Goal: Book appointment/travel/reservation

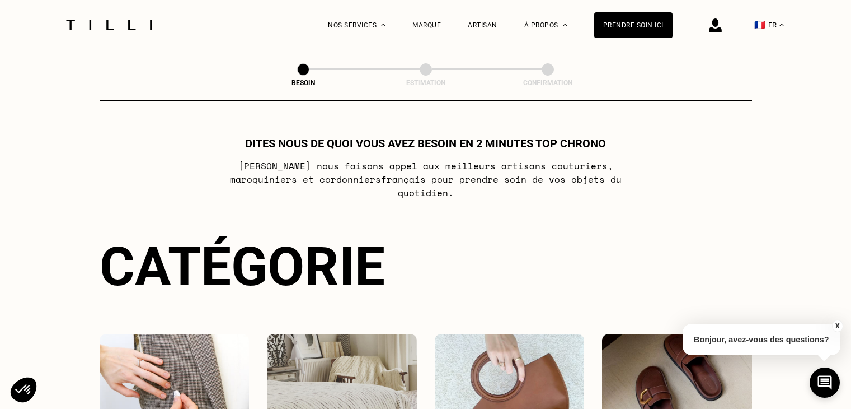
scroll to position [112, 0]
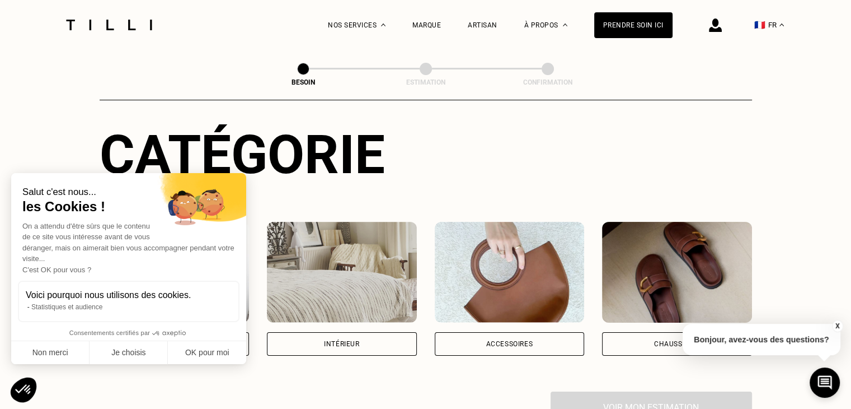
click at [189, 334] on div "Salut c'est nous... les Cookies ! On a attendu d'être sûrs que le contenu de ce…" at bounding box center [128, 268] width 235 height 191
click at [216, 350] on button "OK pour moi" at bounding box center [207, 353] width 78 height 24
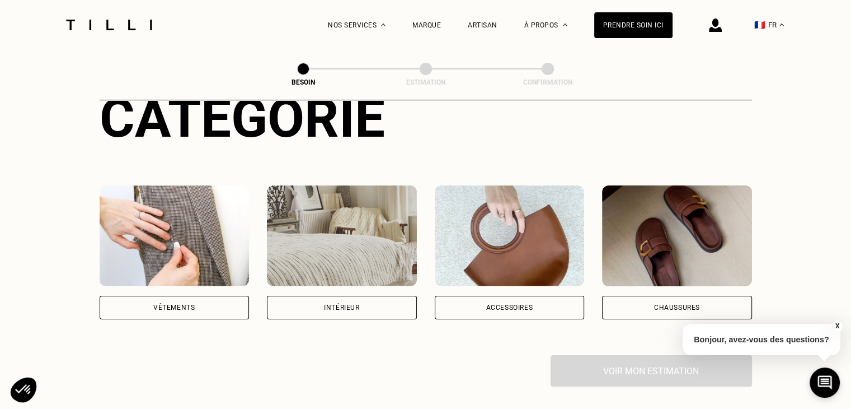
scroll to position [168, 0]
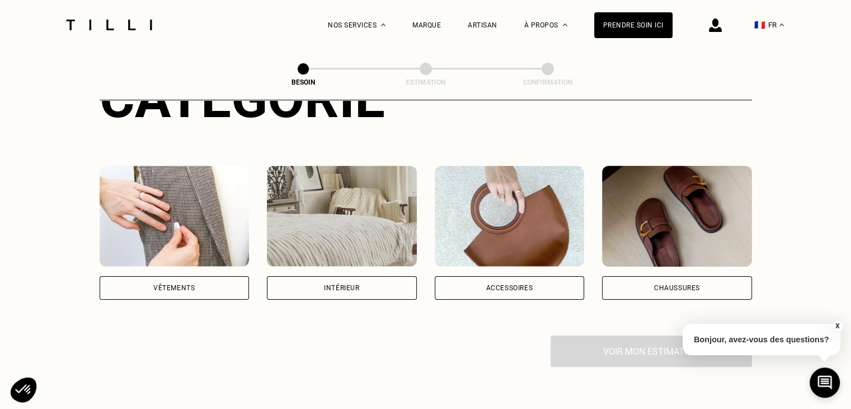
click at [187, 284] on div "Vêtements" at bounding box center [173, 287] width 41 height 7
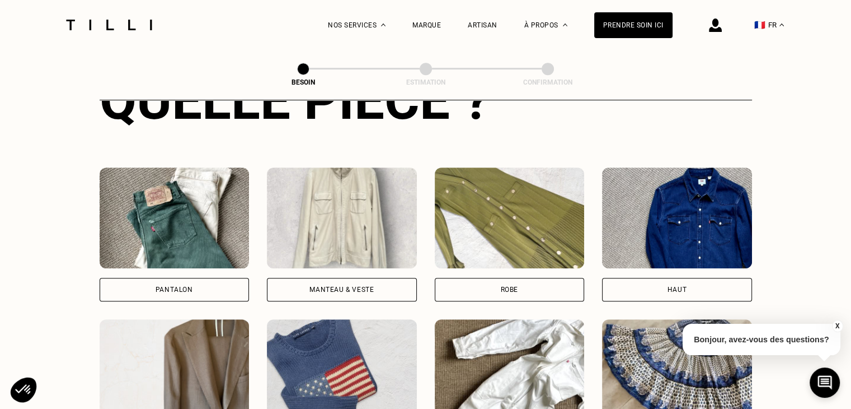
scroll to position [477, 0]
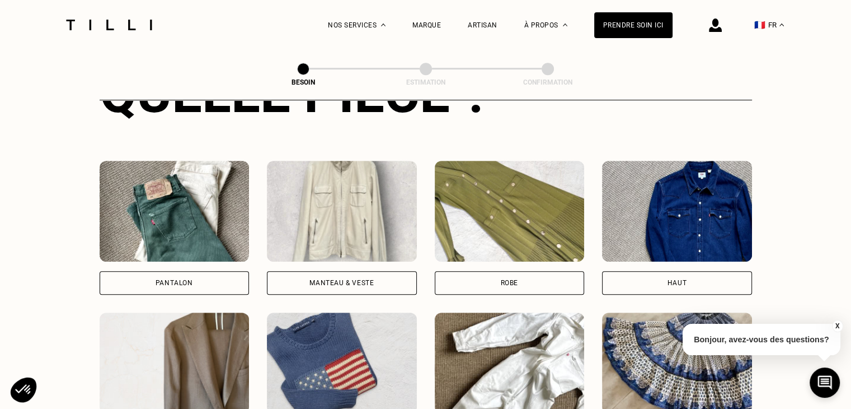
click at [517, 279] on div "Robe" at bounding box center [509, 282] width 17 height 7
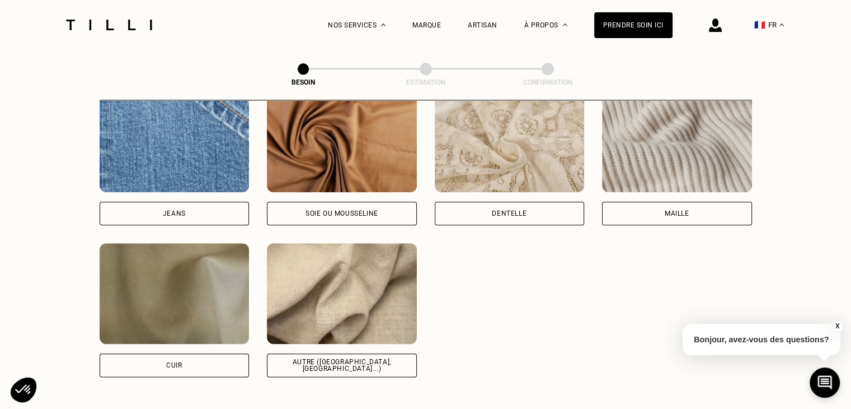
scroll to position [1253, 0]
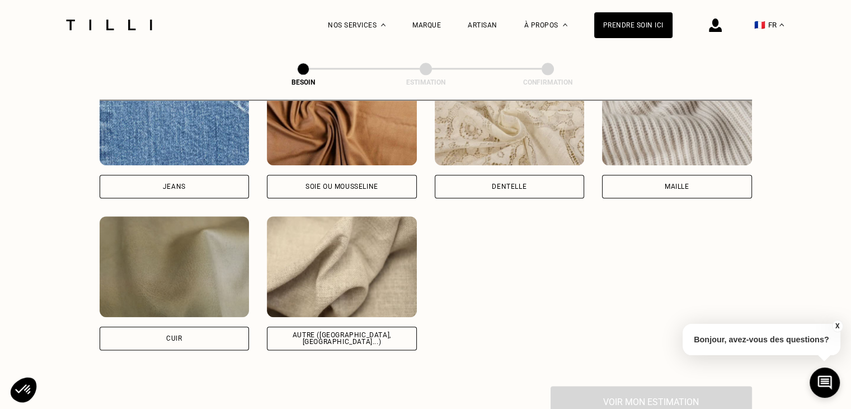
click at [367, 331] on div "Autre ([GEOGRAPHIC_DATA], [GEOGRAPHIC_DATA]...)" at bounding box center [342, 337] width 131 height 13
select select "FR"
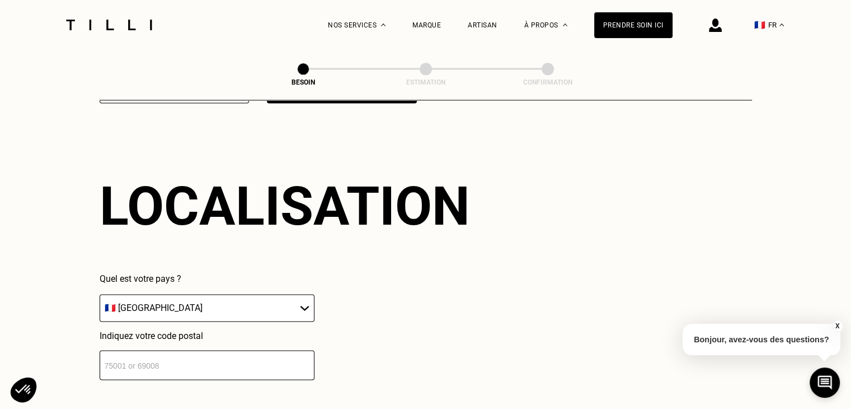
scroll to position [1503, 0]
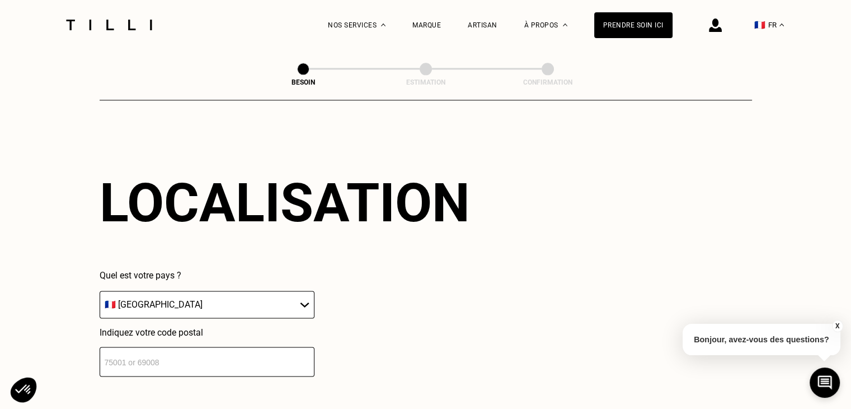
click at [185, 349] on input "number" at bounding box center [207, 361] width 215 height 30
type input "75015"
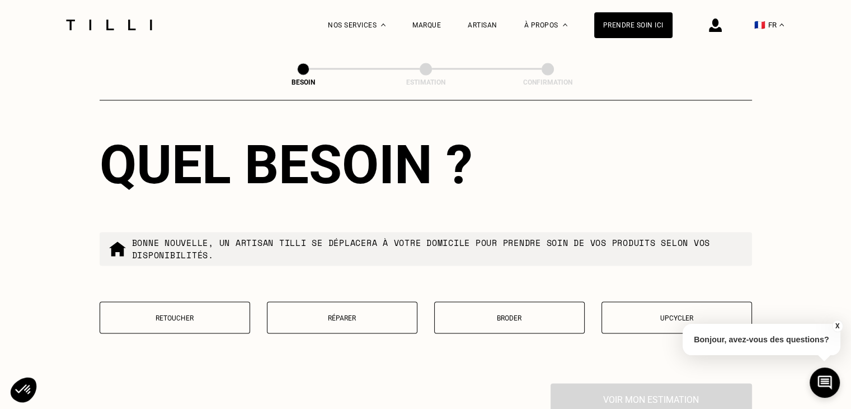
scroll to position [1838, 0]
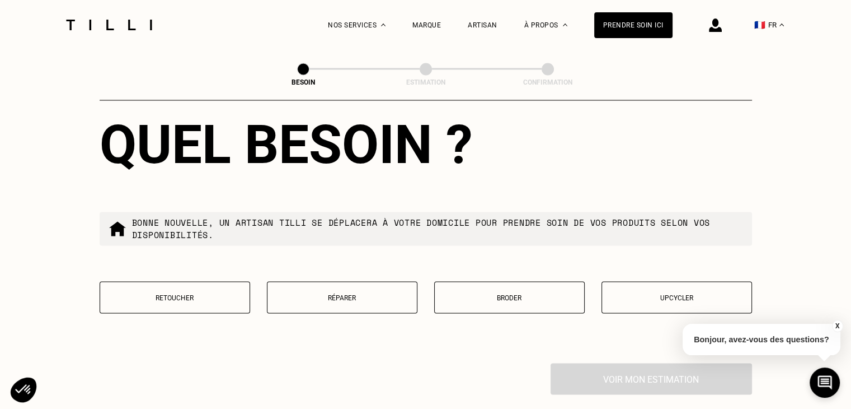
click at [179, 300] on button "Retoucher" at bounding box center [175, 297] width 151 height 32
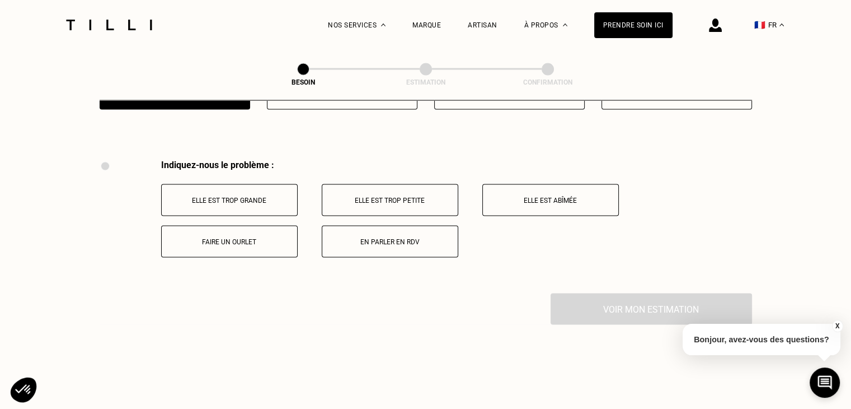
scroll to position [1930, 0]
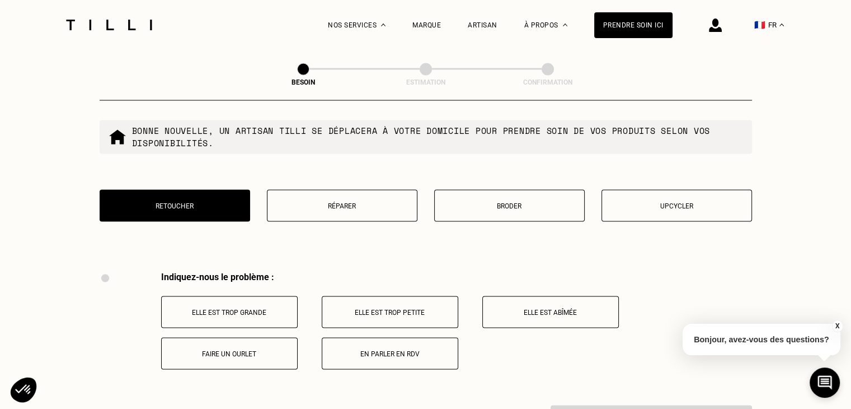
click at [356, 213] on button "Réparer" at bounding box center [342, 205] width 151 height 32
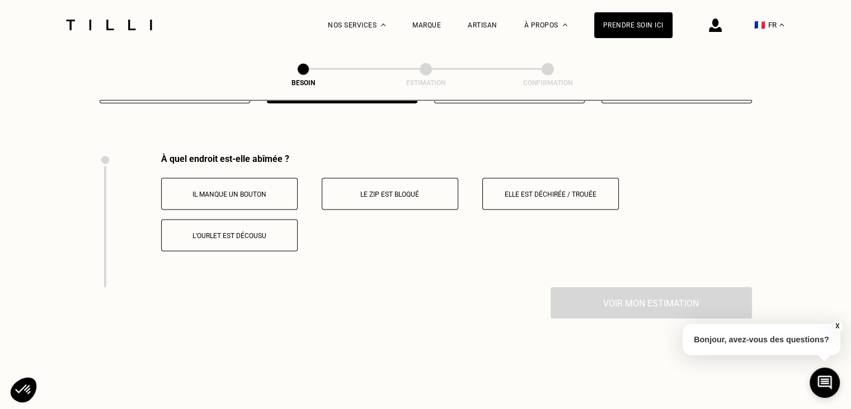
scroll to position [2013, 0]
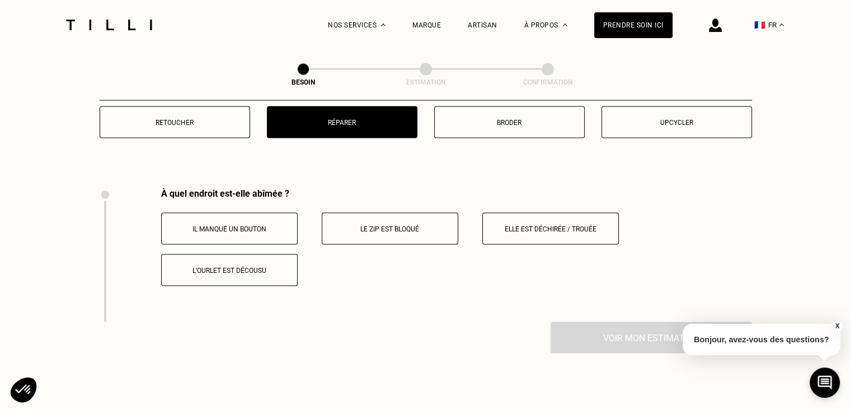
click at [544, 224] on p "Elle est déchirée / trouée" at bounding box center [551, 228] width 124 height 8
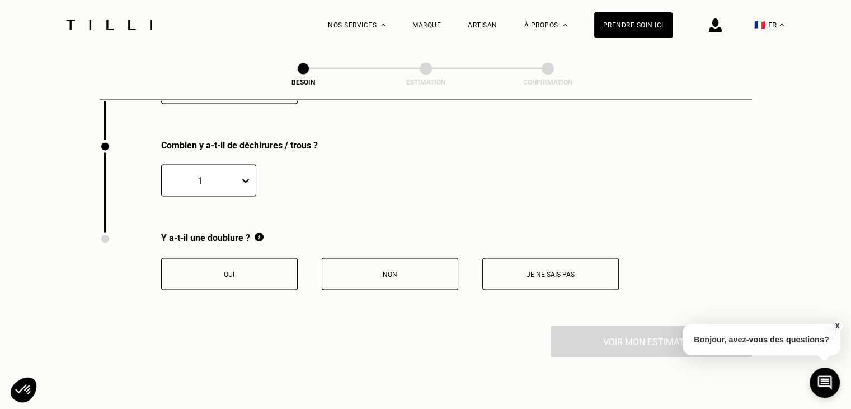
scroll to position [2203, 0]
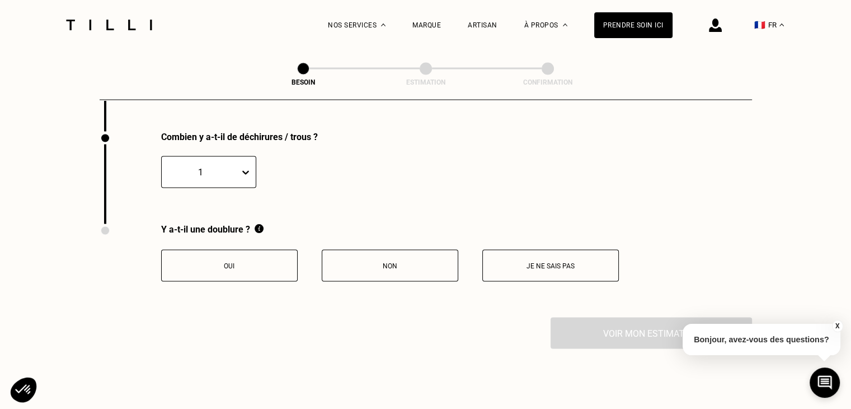
click at [369, 262] on p "Non" at bounding box center [390, 266] width 124 height 8
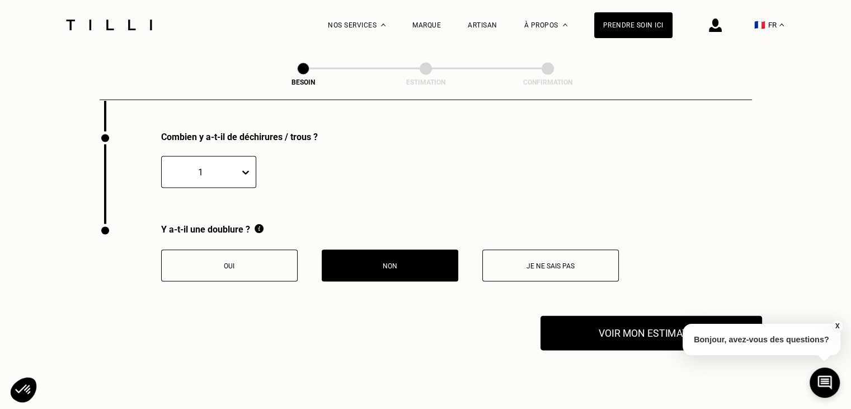
click at [630, 329] on button "Voir mon estimation" at bounding box center [652, 333] width 222 height 35
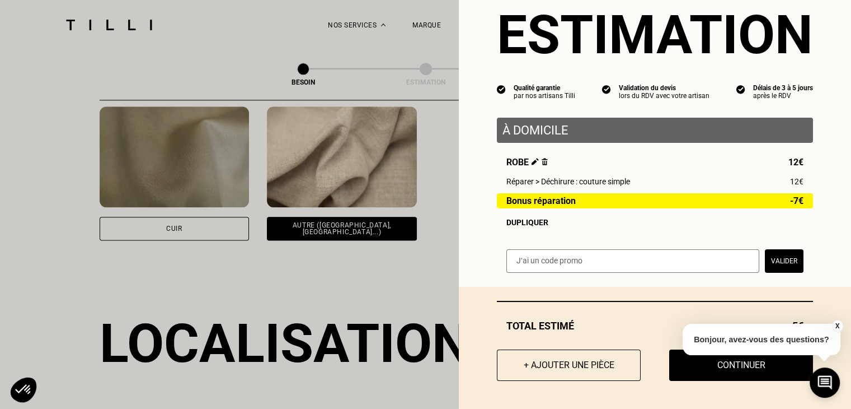
scroll to position [1140, 0]
